Goal: Task Accomplishment & Management: Manage account settings

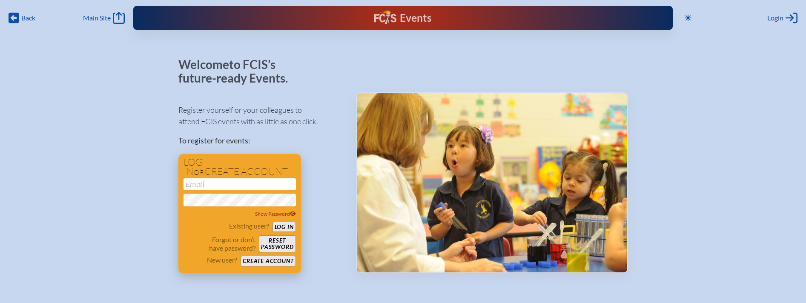
type input "[EMAIL_ADDRESS][DOMAIN_NAME]"
click at [287, 226] on button "Log in" at bounding box center [283, 227] width 23 height 11
